Goal: Task Accomplishment & Management: Manage account settings

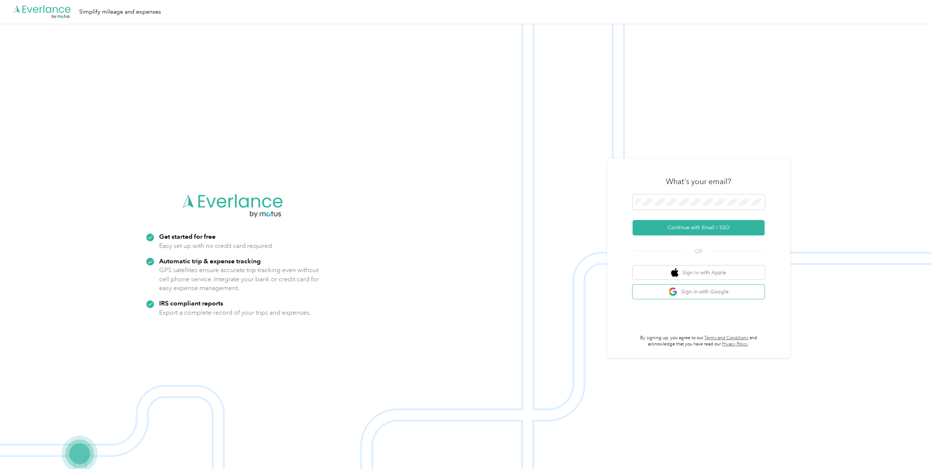
click at [713, 292] on button "Sign in with Google" at bounding box center [699, 292] width 132 height 14
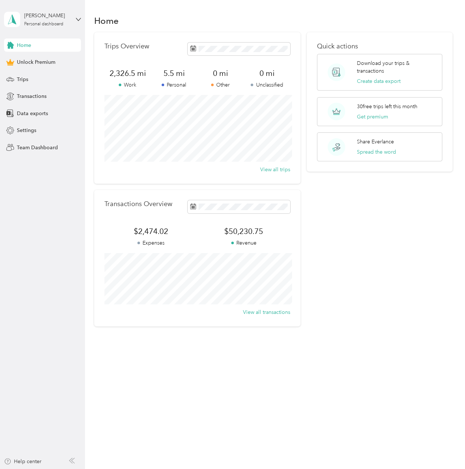
click at [219, 380] on div "Home Trips Overview 2,326.5 mi Work 5.5 mi Personal 0 mi Other 0 mi Unclassifie…" at bounding box center [273, 234] width 377 height 469
drag, startPoint x: 24, startPoint y: 97, endPoint x: 35, endPoint y: 94, distance: 11.8
click at [24, 97] on span "Transactions" at bounding box center [32, 96] width 30 height 8
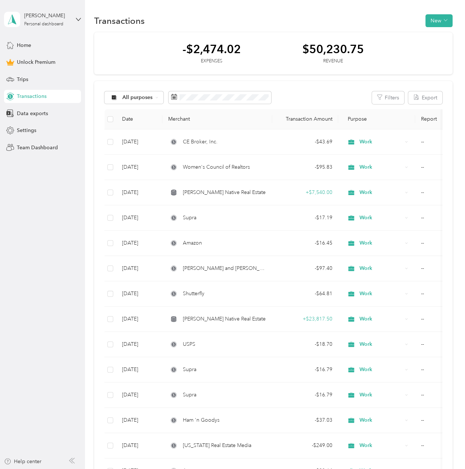
click at [439, 22] on button "New" at bounding box center [439, 20] width 27 height 13
click at [436, 35] on span "Expense" at bounding box center [435, 34] width 20 height 8
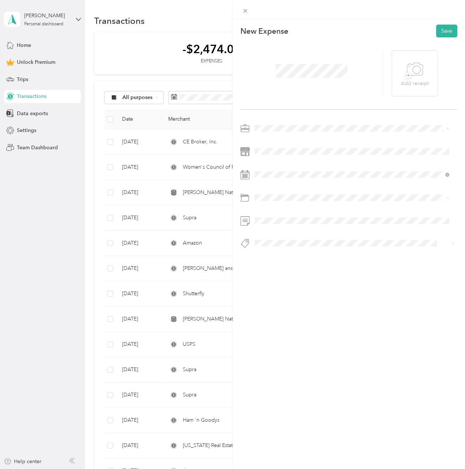
click at [282, 166] on span "Real Estate" at bounding box center [269, 167] width 25 height 6
click at [308, 265] on div "18" at bounding box center [308, 264] width 10 height 9
click at [289, 226] on span "Advertising and Marketing" at bounding box center [287, 227] width 61 height 6
click at [438, 32] on button "Save" at bounding box center [446, 31] width 21 height 13
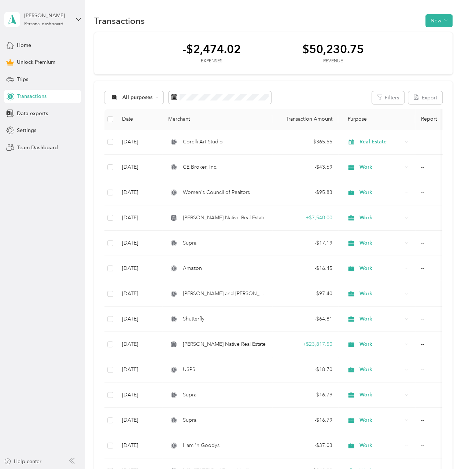
click at [439, 18] on button "New" at bounding box center [439, 20] width 27 height 13
click at [436, 36] on span "Expense" at bounding box center [435, 34] width 20 height 8
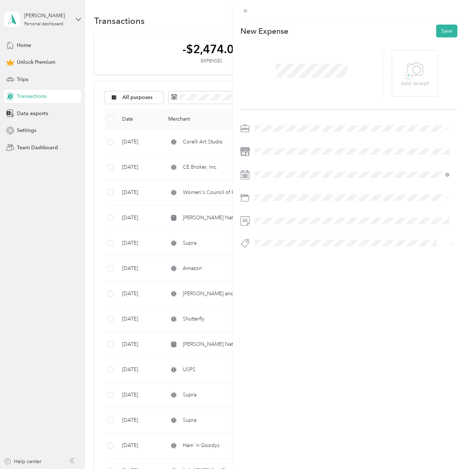
click at [285, 169] on li "Real Estate" at bounding box center [352, 166] width 200 height 13
click at [270, 287] on div "28" at bounding box center [270, 287] width 10 height 9
click at [286, 469] on div "This expense cannot be edited because it is either under review, approved, or p…" at bounding box center [231, 469] width 462 height 0
click at [285, 226] on span "Advertising and Marketing" at bounding box center [287, 227] width 61 height 6
click at [442, 33] on button "Save" at bounding box center [446, 31] width 21 height 13
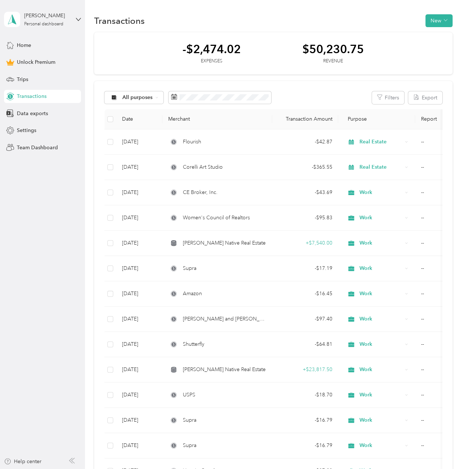
click at [445, 20] on icon "button" at bounding box center [446, 20] width 4 height 4
click at [434, 36] on span "Expense" at bounding box center [435, 34] width 20 height 8
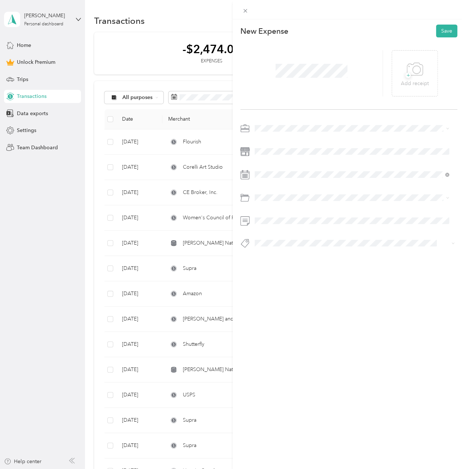
click at [289, 133] on span at bounding box center [355, 129] width 206 height 12
click at [289, 132] on span at bounding box center [355, 129] width 206 height 12
click at [277, 168] on span "Real Estate" at bounding box center [269, 167] width 25 height 6
click at [281, 252] on div "8" at bounding box center [280, 252] width 10 height 9
click at [312, 228] on span "Advertising and Marketing" at bounding box center [287, 227] width 61 height 6
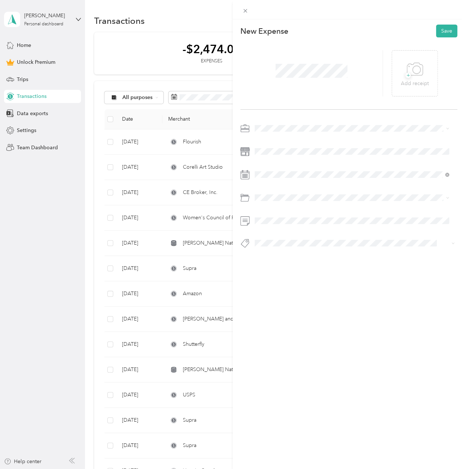
click at [439, 33] on button "Save" at bounding box center [446, 31] width 21 height 13
